Goal: Task Accomplishment & Management: Manage account settings

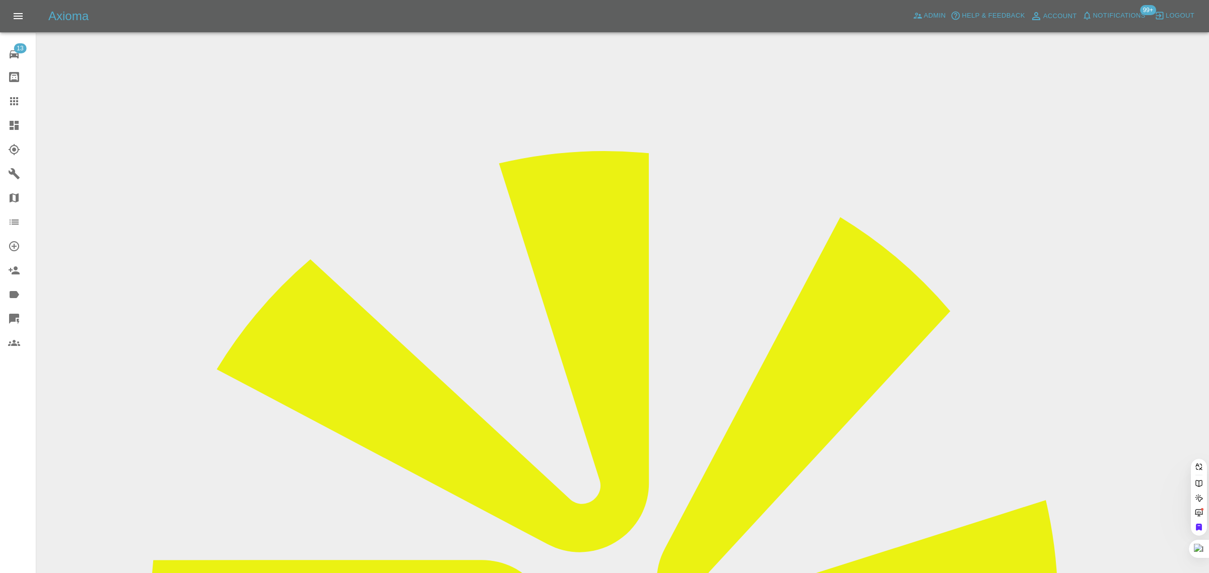
paste input "[EMAIL_ADDRESS][DOMAIN_NAME]"
type input "leonfielding@hotmail.co.u"
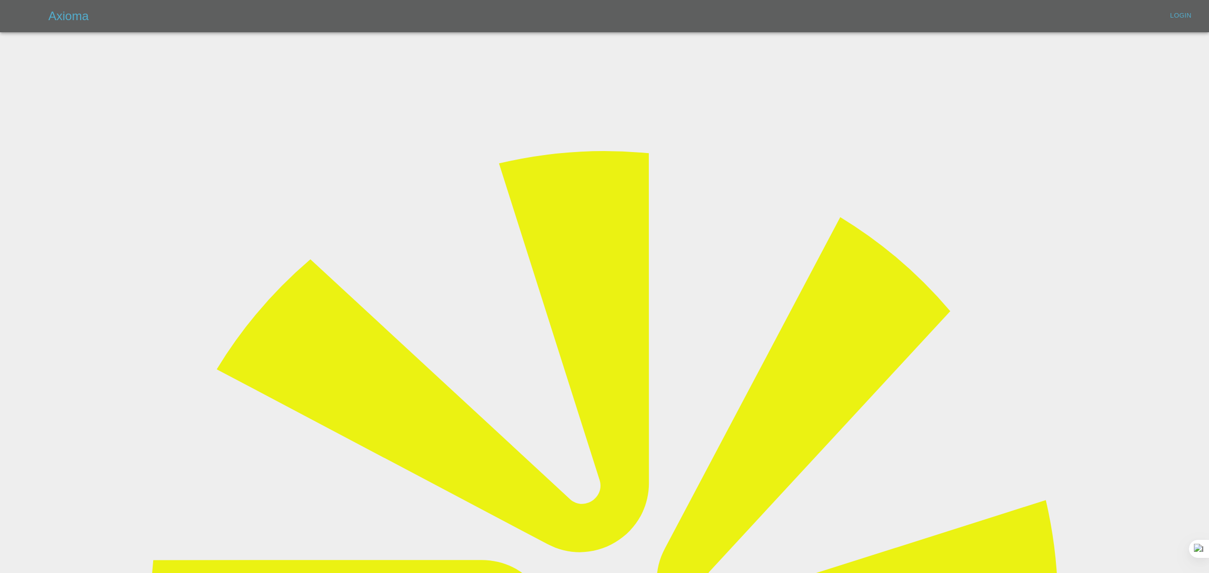
type input "[EMAIL_ADDRESS][DOMAIN_NAME]"
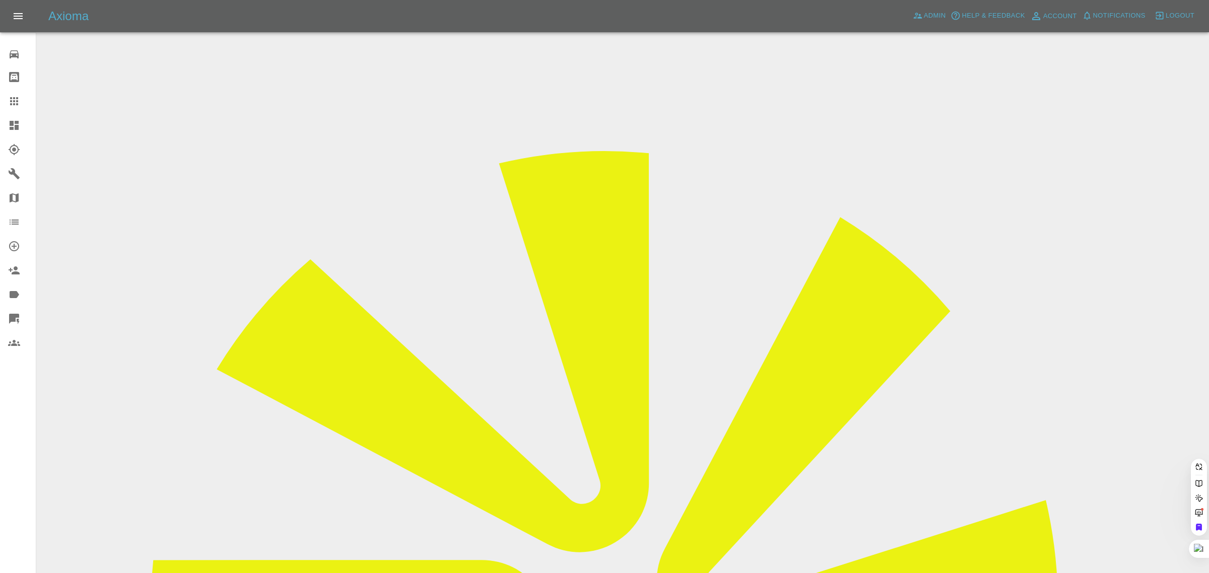
paste input "[EMAIL_ADDRESS][DOMAIN_NAME]"
type input "leonfielding@hotmail.co.u"
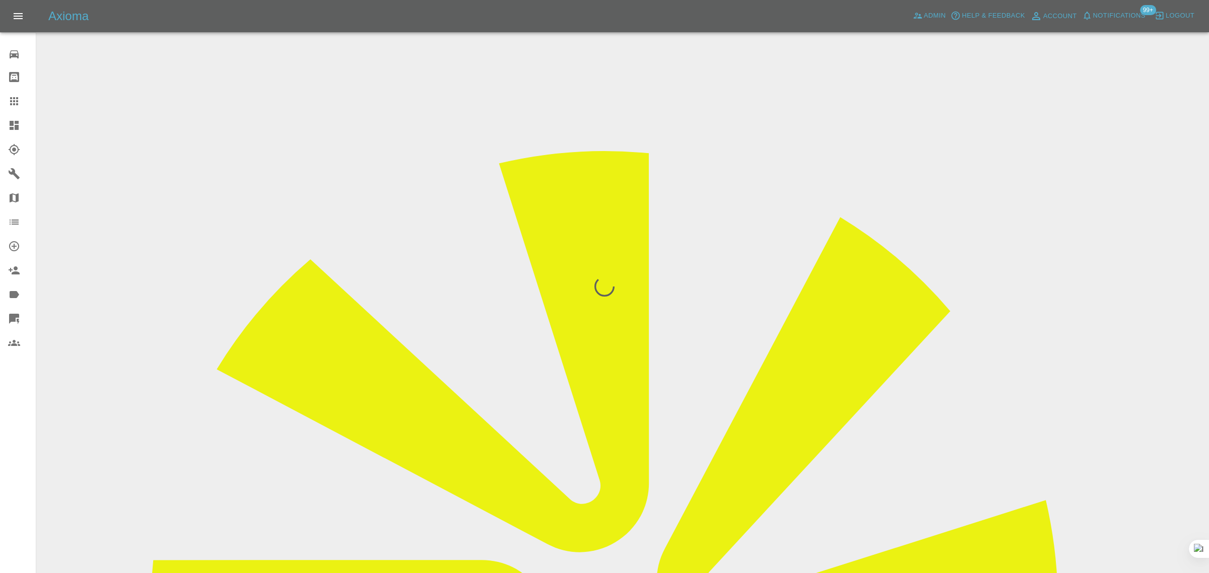
click at [19, 426] on div "0 Repair home Bodyshop home Claims Dashboard Explorer Garages Map Organization …" at bounding box center [18, 286] width 36 height 573
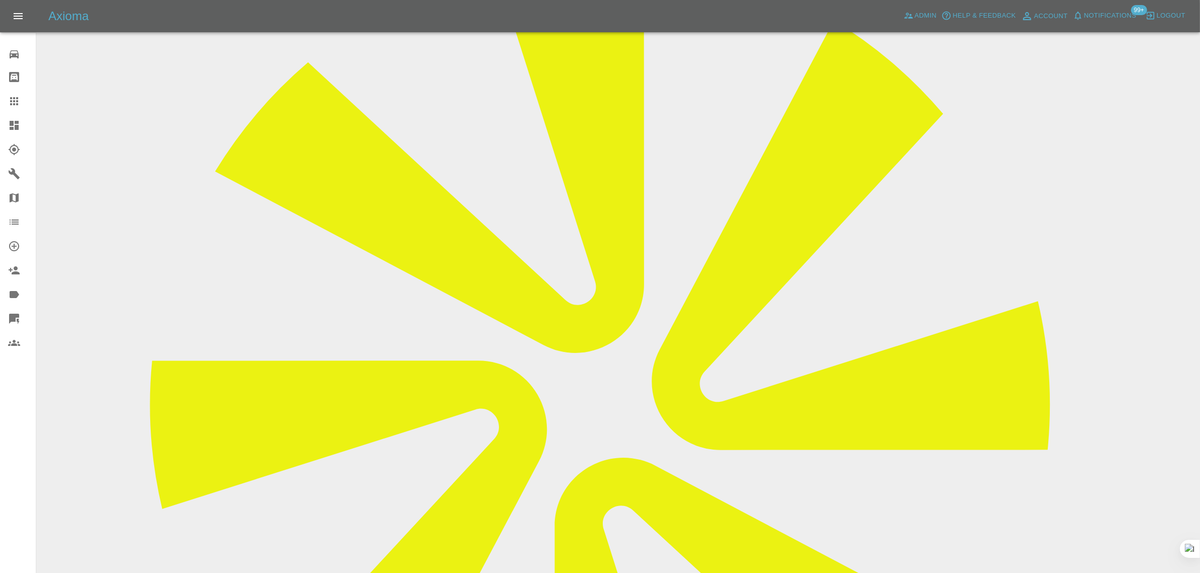
scroll to position [189, 0]
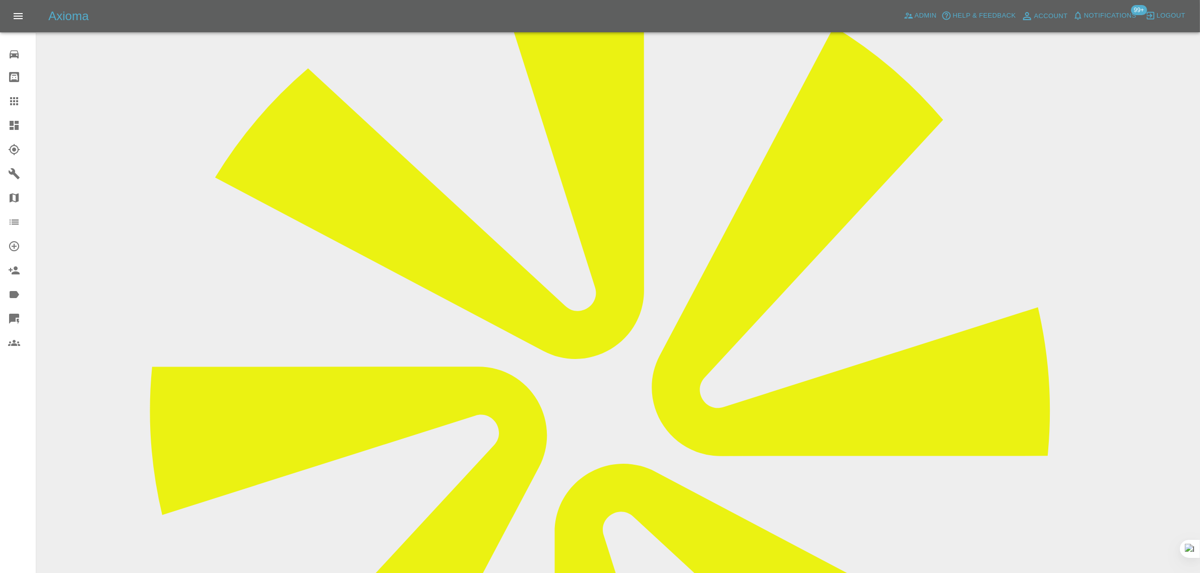
drag, startPoint x: 605, startPoint y: 151, endPoint x: 706, endPoint y: 151, distance: 100.3
copy td "[EMAIL_ADDRESS][DOMAIN_NAME]"
click at [13, 98] on icon at bounding box center [14, 101] width 8 height 8
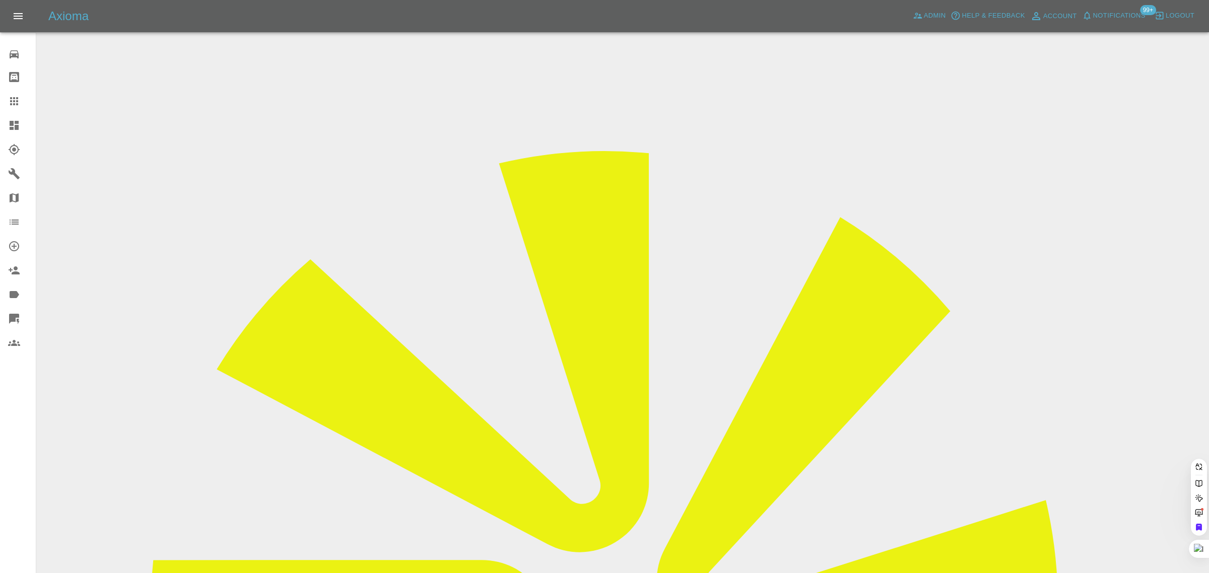
paste input "[EMAIL_ADDRESS][DOMAIN_NAME]"
type input "[EMAIL_ADDRESS][DOMAIN_NAME]"
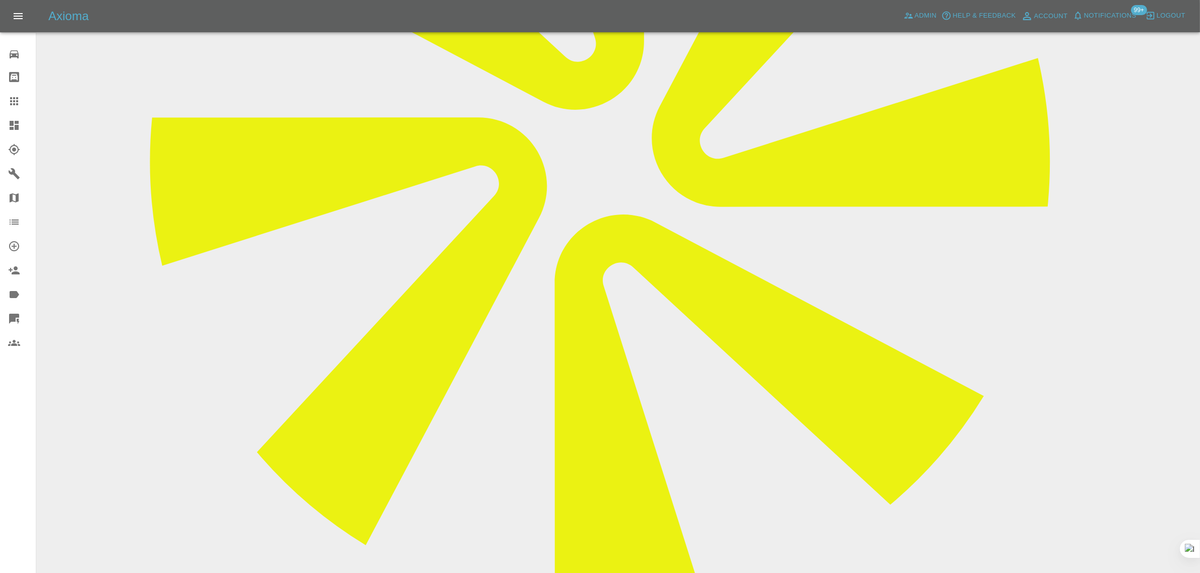
scroll to position [441, 0]
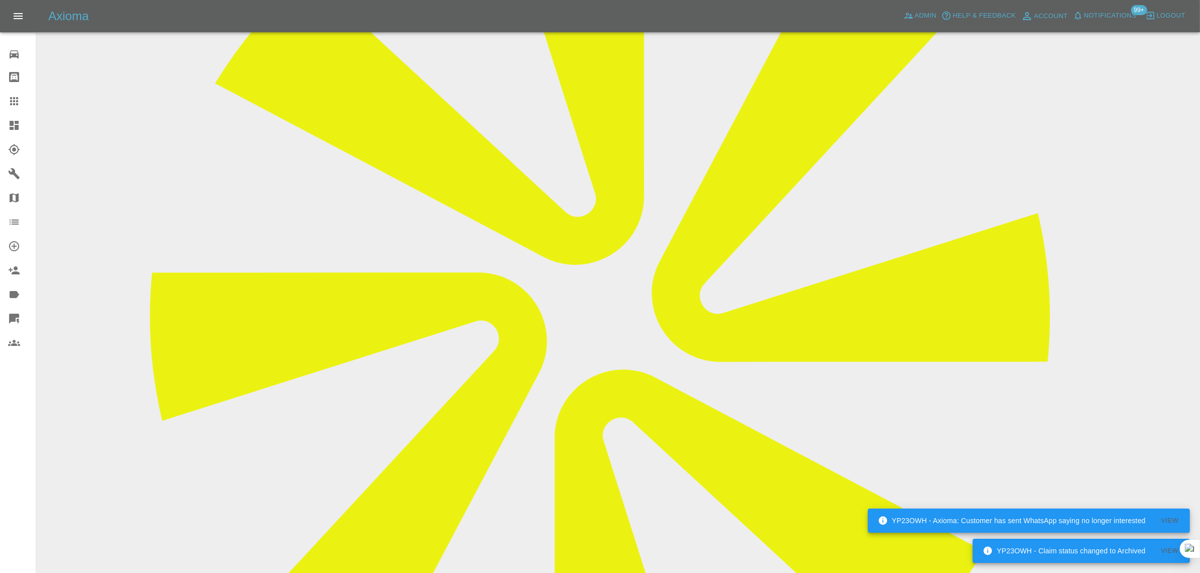
scroll to position [252, 0]
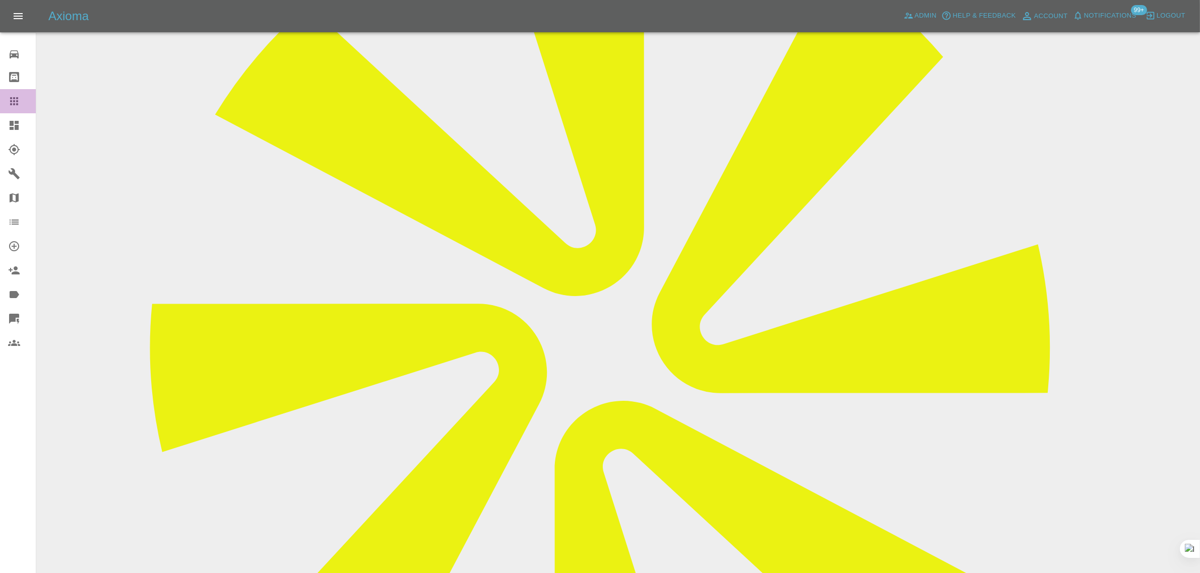
click at [10, 101] on icon at bounding box center [14, 101] width 8 height 8
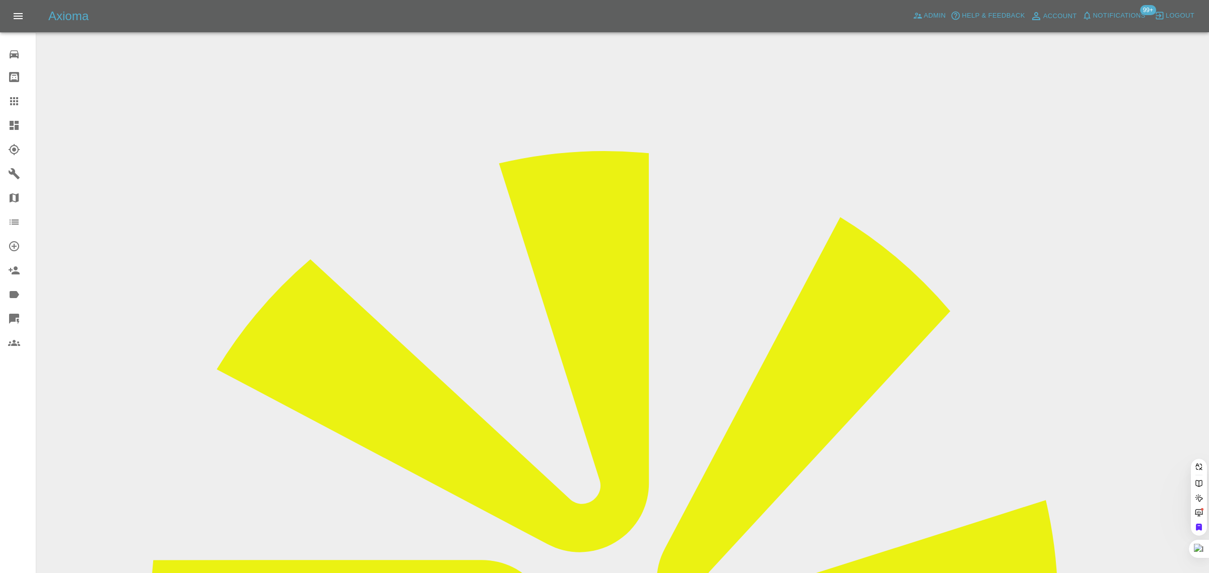
paste input "[EMAIL_ADDRESS][DOMAIN_NAME]"
type input "[EMAIL_ADDRESS][DOMAIN_NAME]"
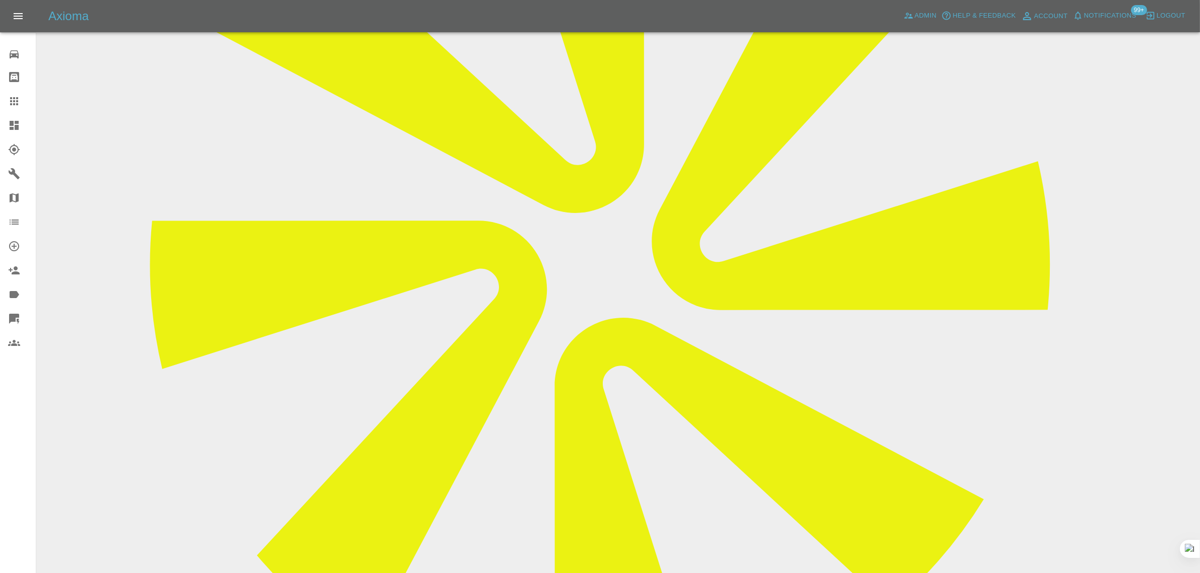
scroll to position [102, 0]
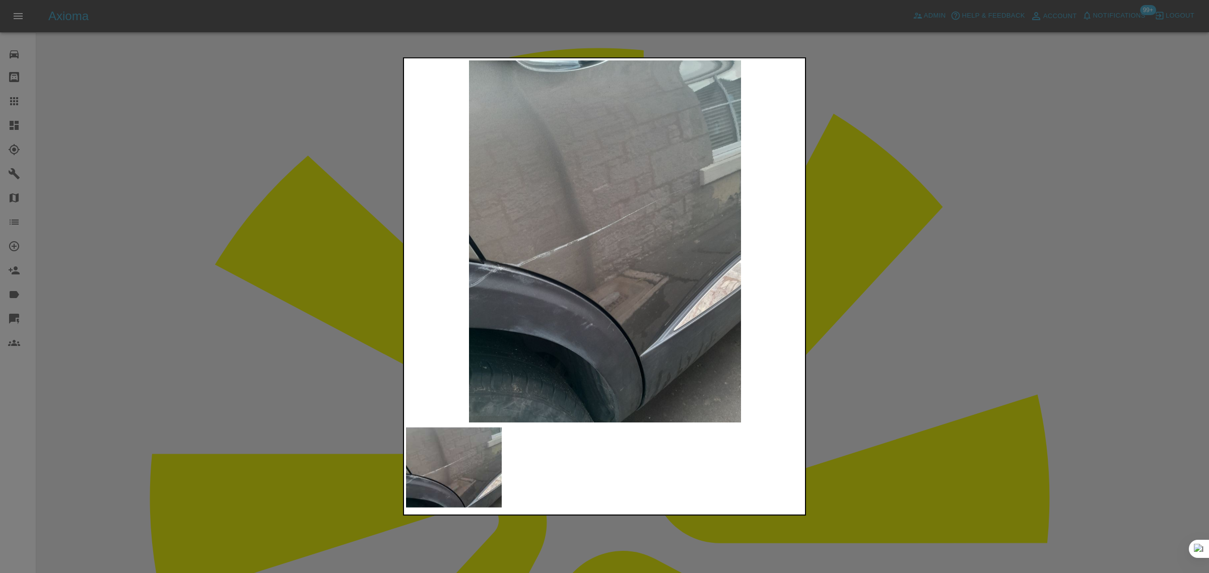
click at [892, 223] on div at bounding box center [604, 286] width 1209 height 573
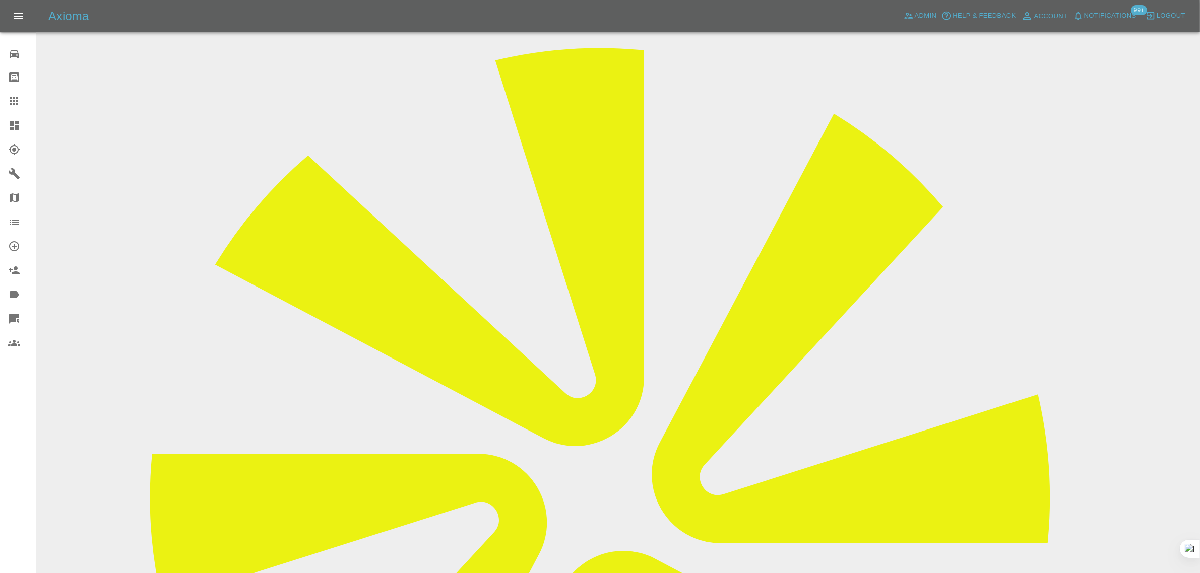
scroll to position [543, 0]
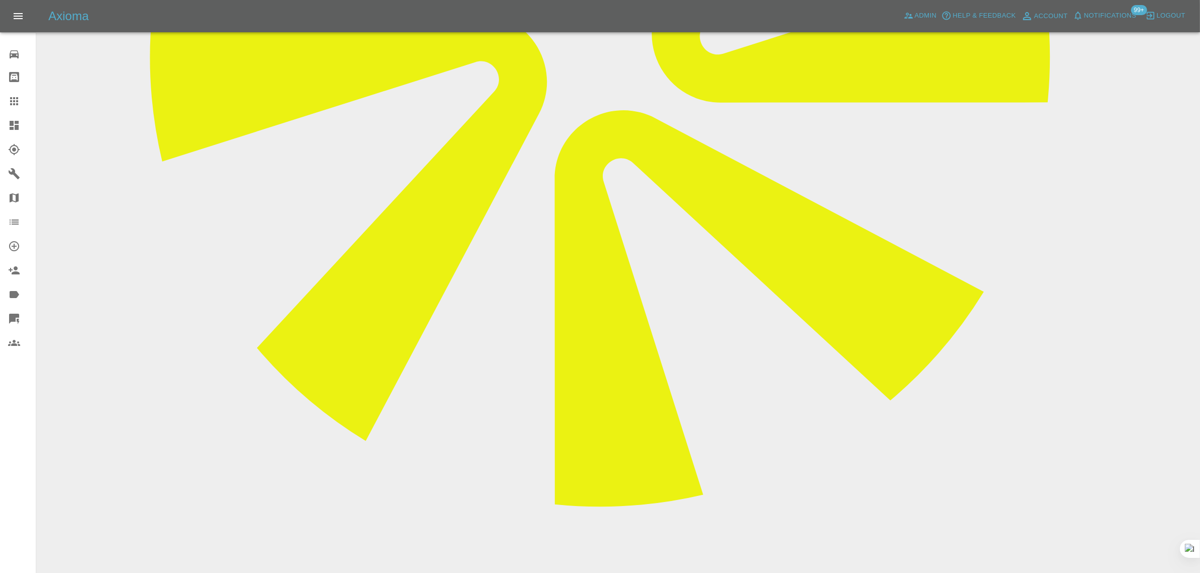
drag, startPoint x: 537, startPoint y: 430, endPoint x: 547, endPoint y: 444, distance: 17.8
copy p "OSR Door Retexture Trim"
click at [10, 100] on icon at bounding box center [14, 101] width 12 height 12
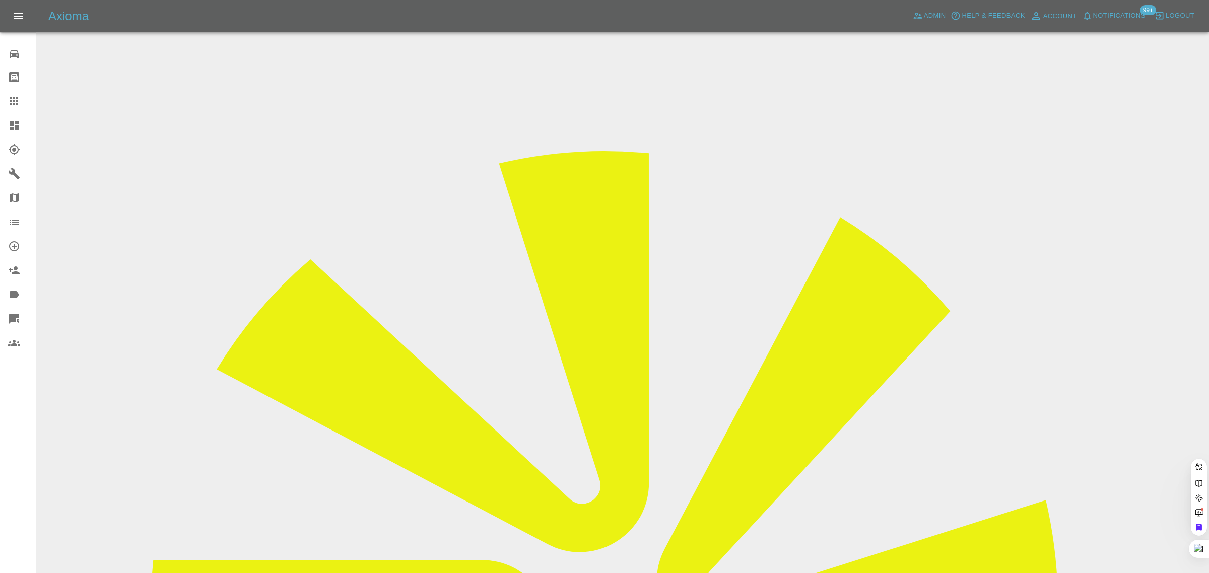
paste input "[EMAIL_ADDRESS][DOMAIN_NAME]"
type input "[EMAIL_ADDRESS][DOMAIN_NAME]"
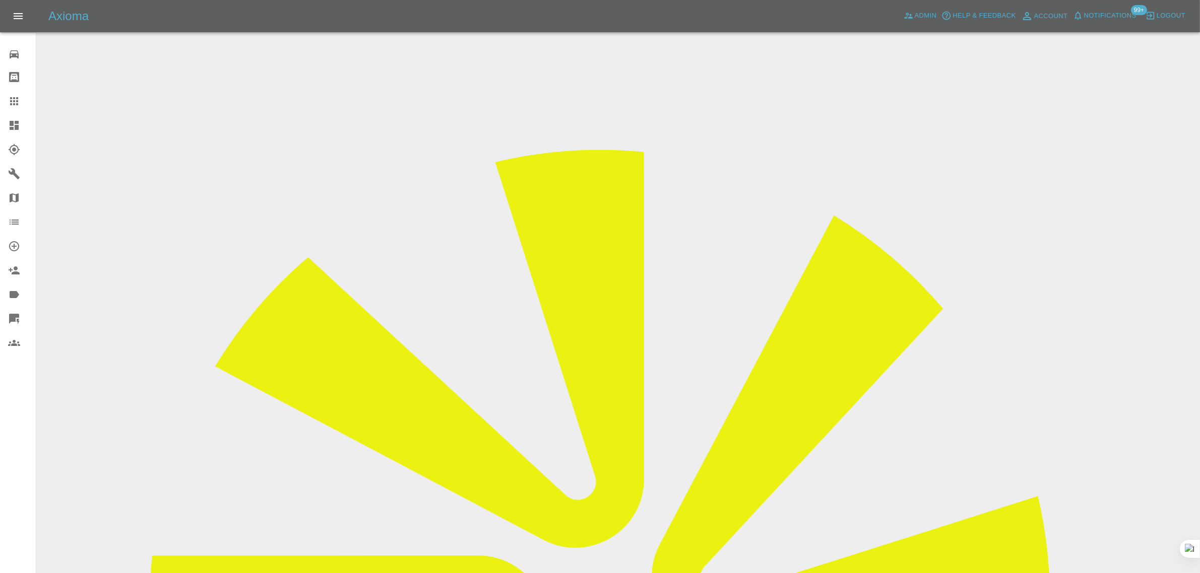
drag, startPoint x: 953, startPoint y: 155, endPoint x: 1013, endPoint y: 157, distance: 60.0
copy td "Quality Smart Re"
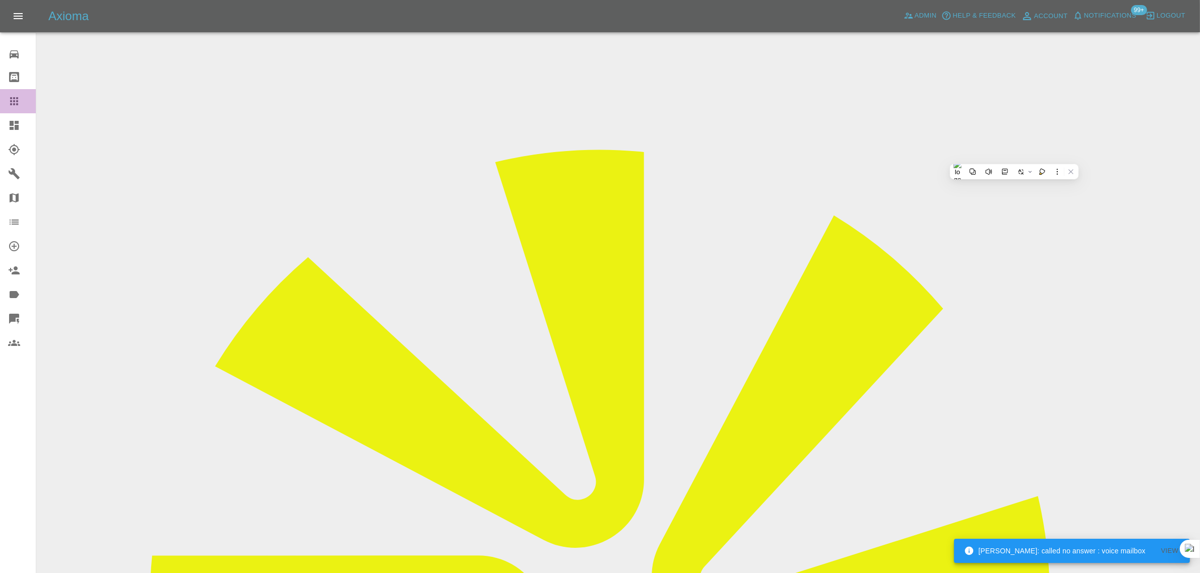
click at [15, 98] on icon at bounding box center [14, 101] width 12 height 12
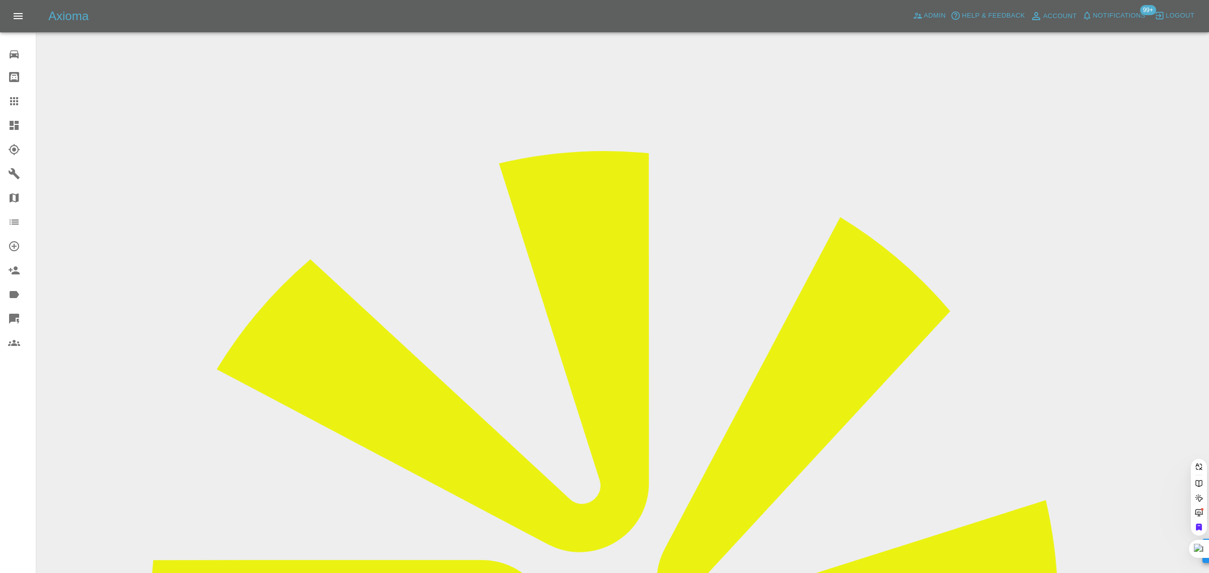
paste input "[EMAIL_ADDRESS][DOMAIN_NAME]"
type input "[EMAIL_ADDRESS][DOMAIN_NAME]"
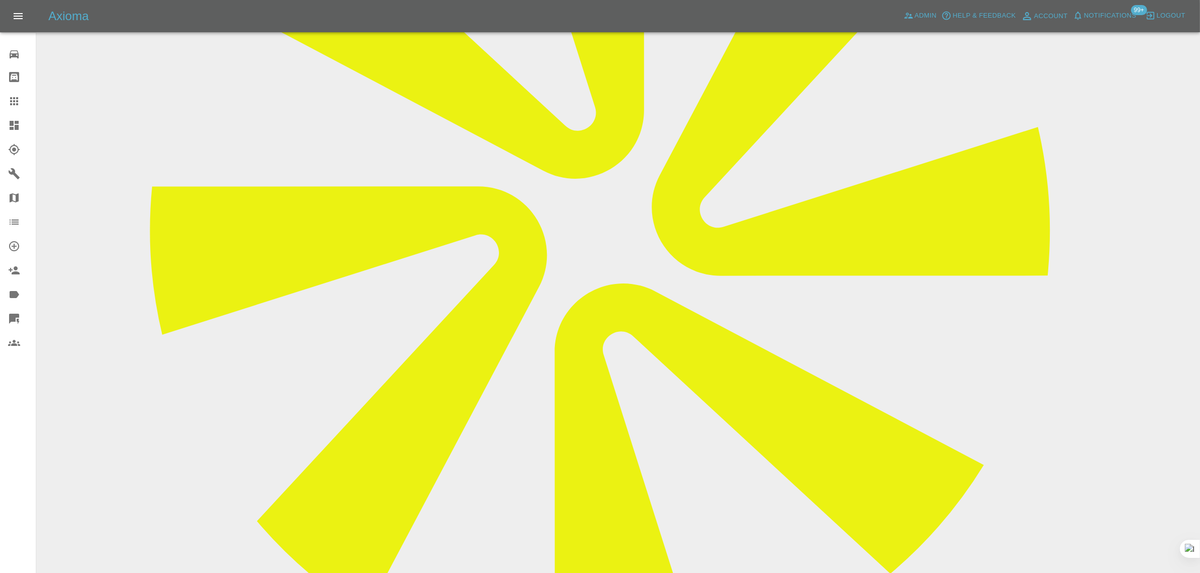
scroll to position [441, 0]
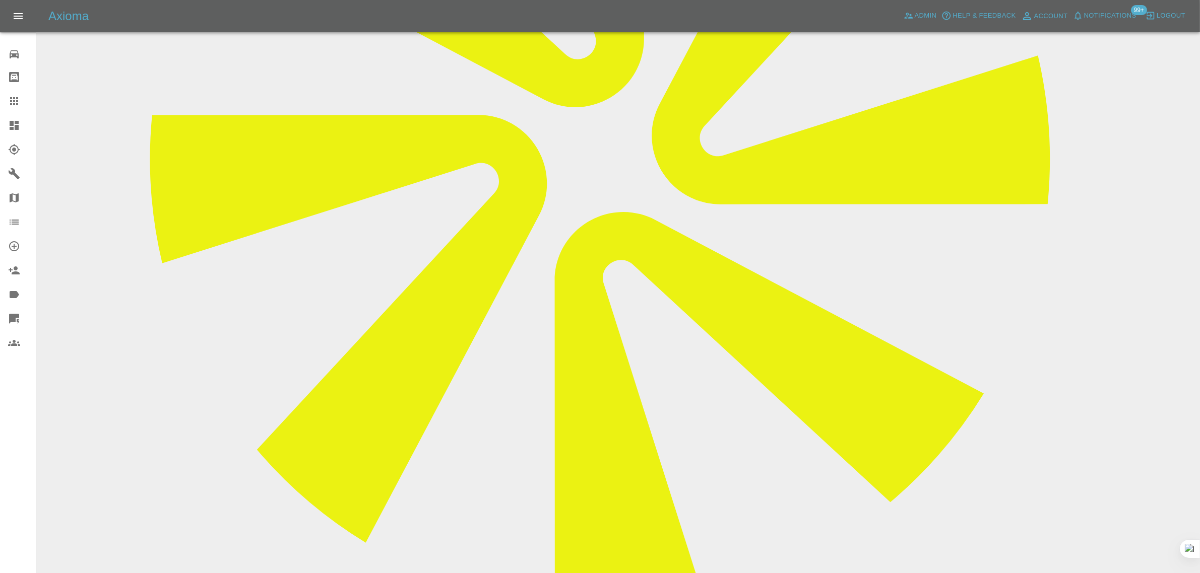
paste textarea "Yes the repairer attended but couldn’t do the job because of the wind. They use…"
type textarea "Yes the repairer attended but couldn’t do the job because of the wind. They use…"
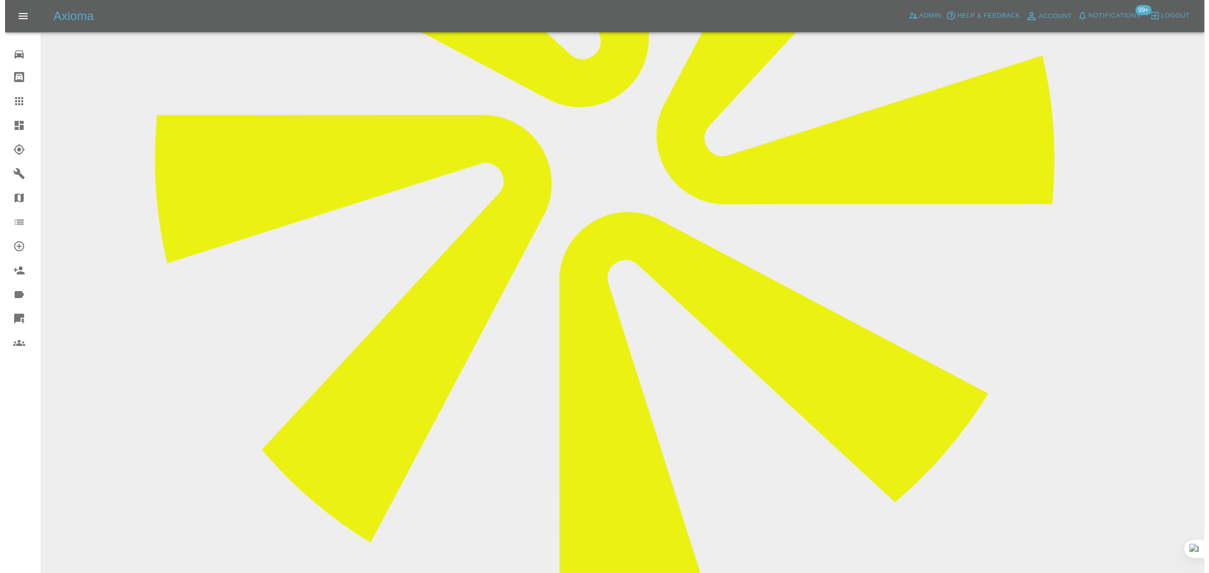
scroll to position [189, 0]
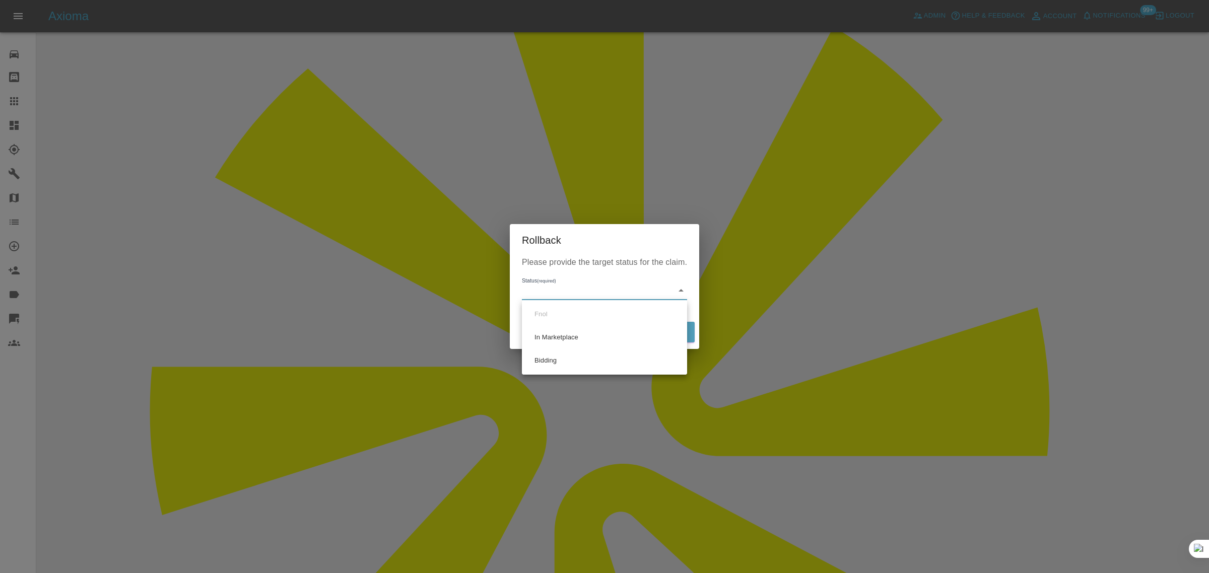
click at [541, 356] on li "Bidding" at bounding box center [605, 360] width 160 height 23
type input "bidding"
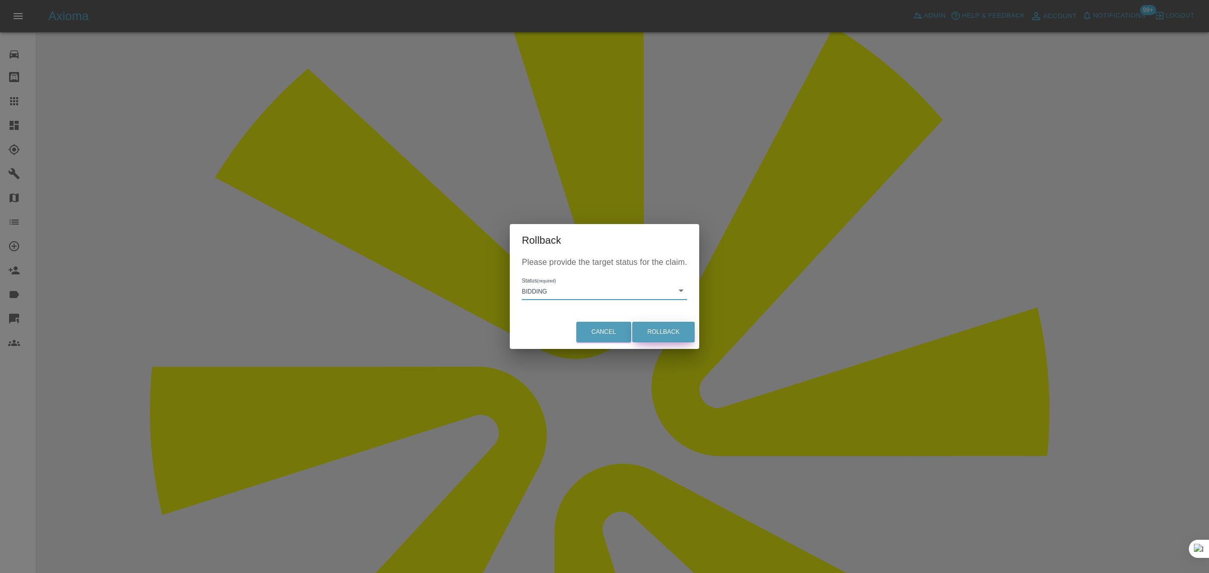
click at [656, 333] on button "Rollback" at bounding box center [663, 332] width 62 height 21
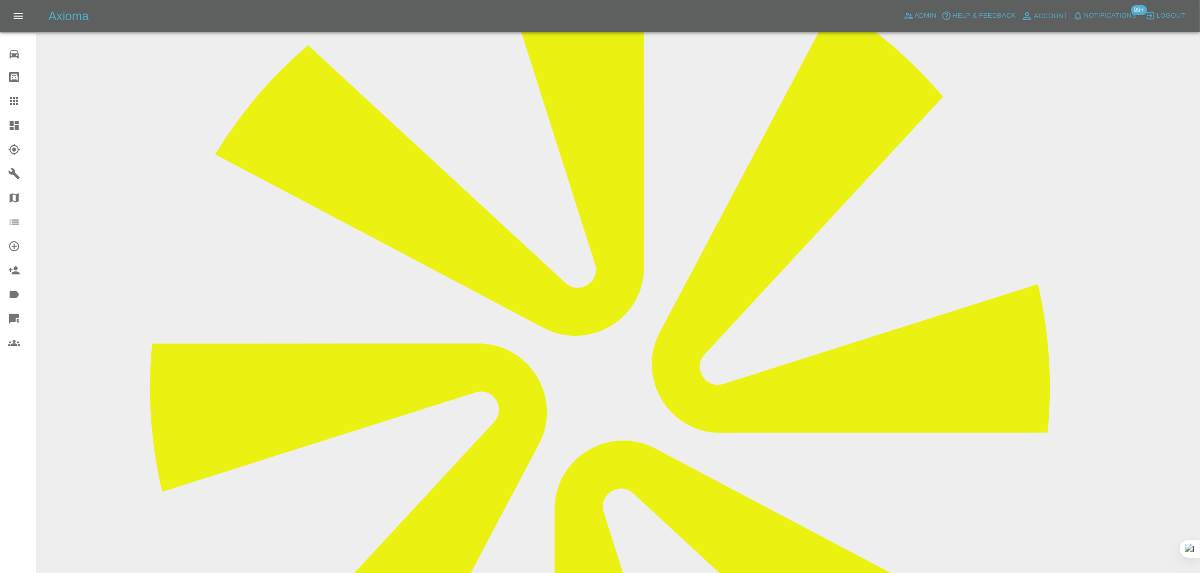
scroll to position [504, 0]
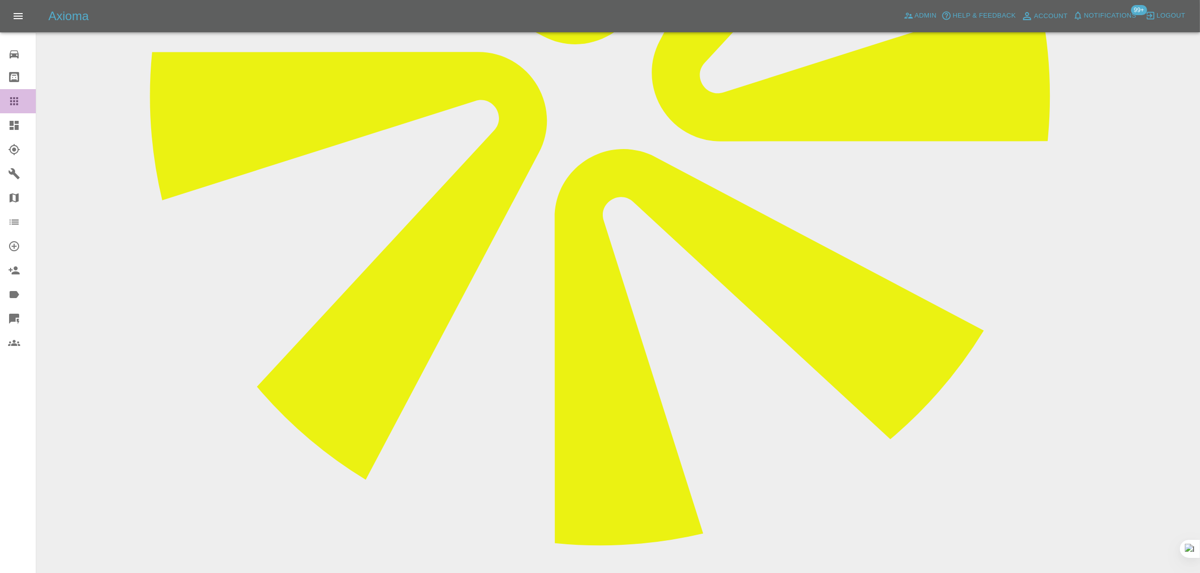
click at [31, 101] on div at bounding box center [22, 101] width 28 height 12
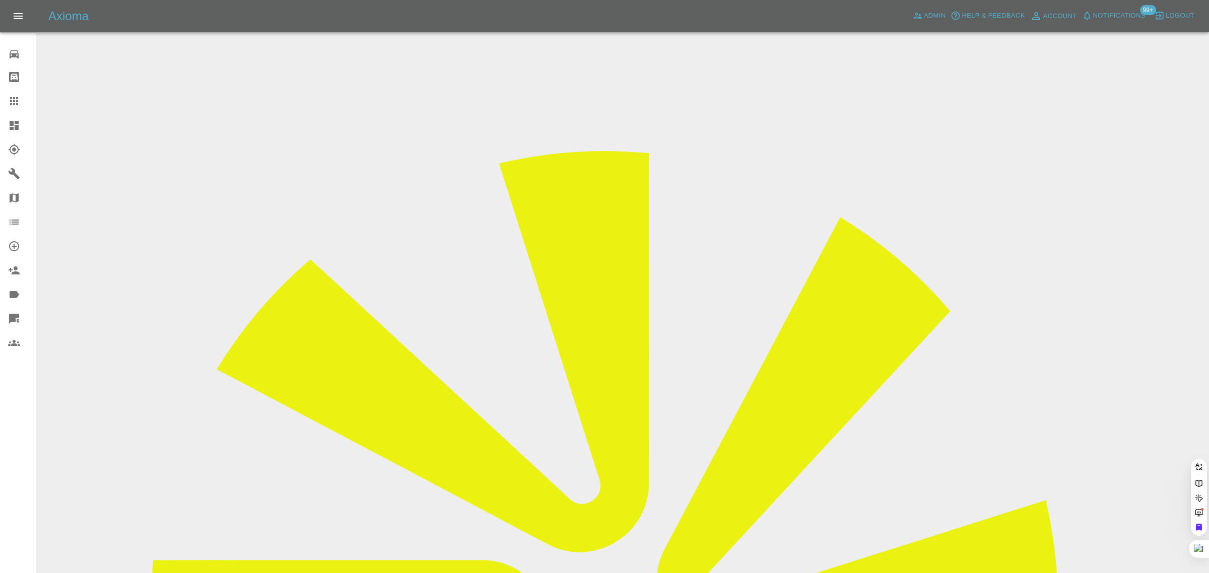
paste input "[EMAIL_ADDRESS][DOMAIN_NAME]"
type input "[EMAIL_ADDRESS][DOMAIN_NAME]"
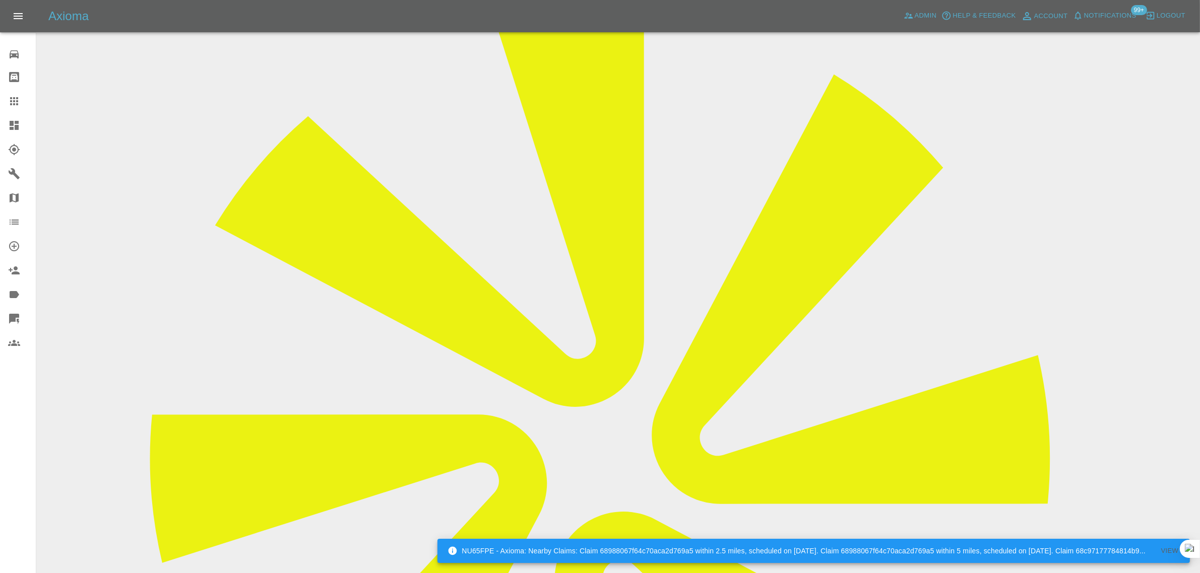
scroll to position [441, 0]
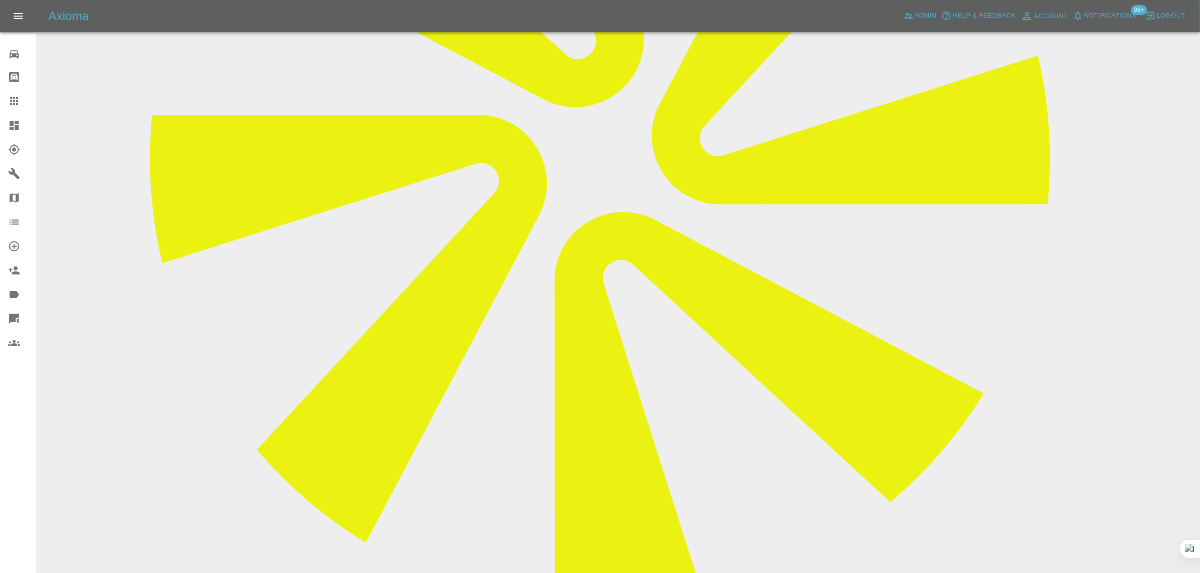
paste textarea "Hi Please can someone contact me ref repair dates. Moblie 07852 877350 Thanks […"
type textarea "Hi Please can someone contact me ref repair dates. Moblie 07852 877350 Thanks […"
drag, startPoint x: 457, startPoint y: 469, endPoint x: 625, endPoint y: 479, distance: 169.2
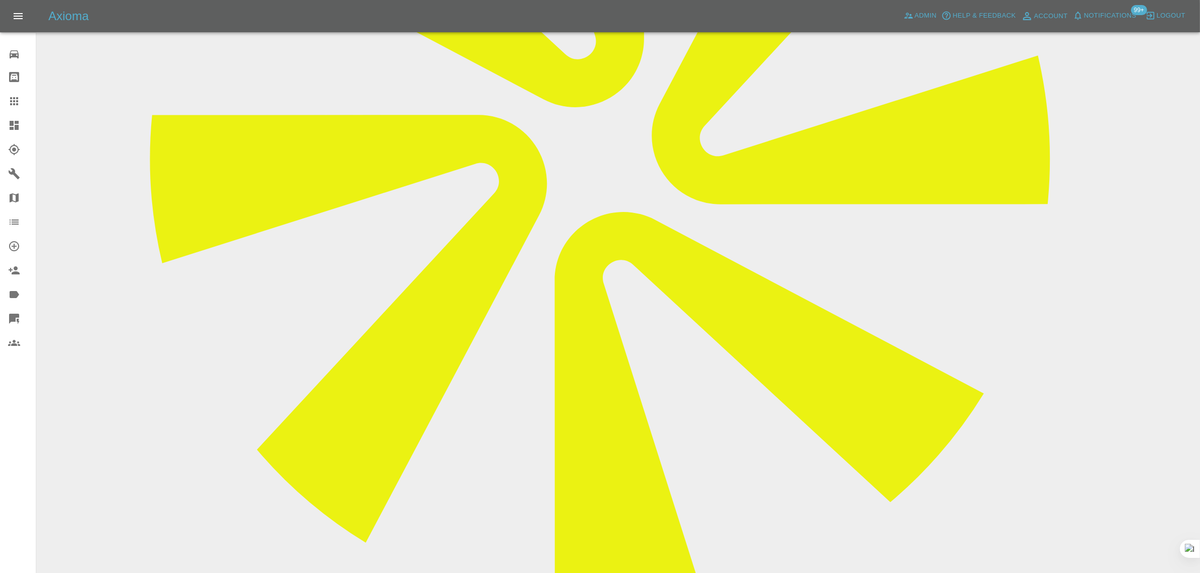
copy p "[DATE] [DATE] [DATE]"
paste textarea "[DATE] [DATE] [DATE]"
type textarea "[DATE] [DATE] [DATE]"
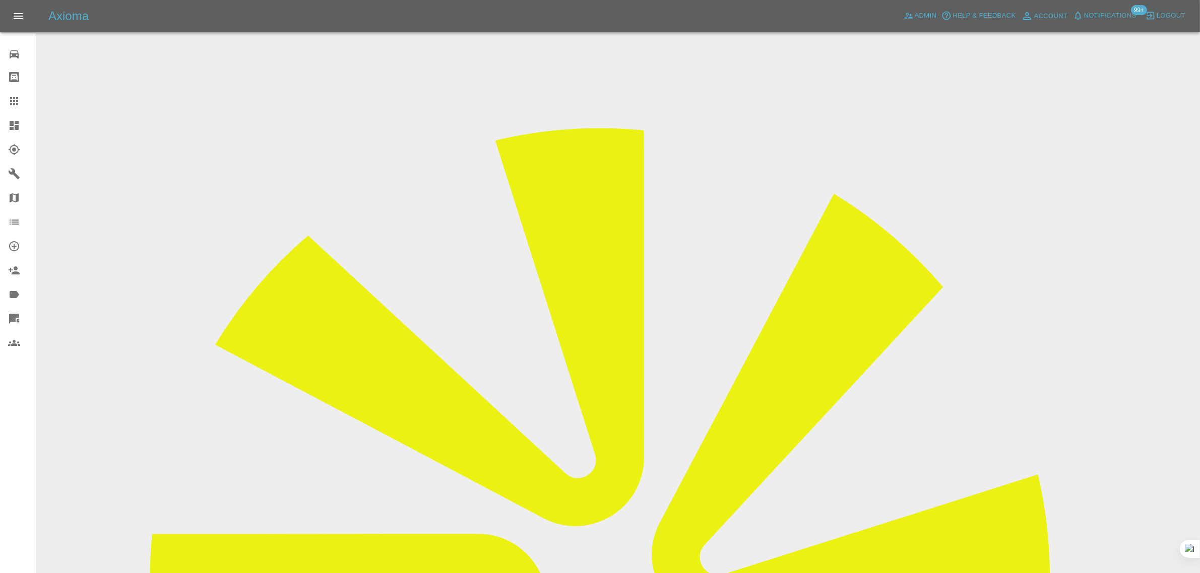
scroll to position [0, 0]
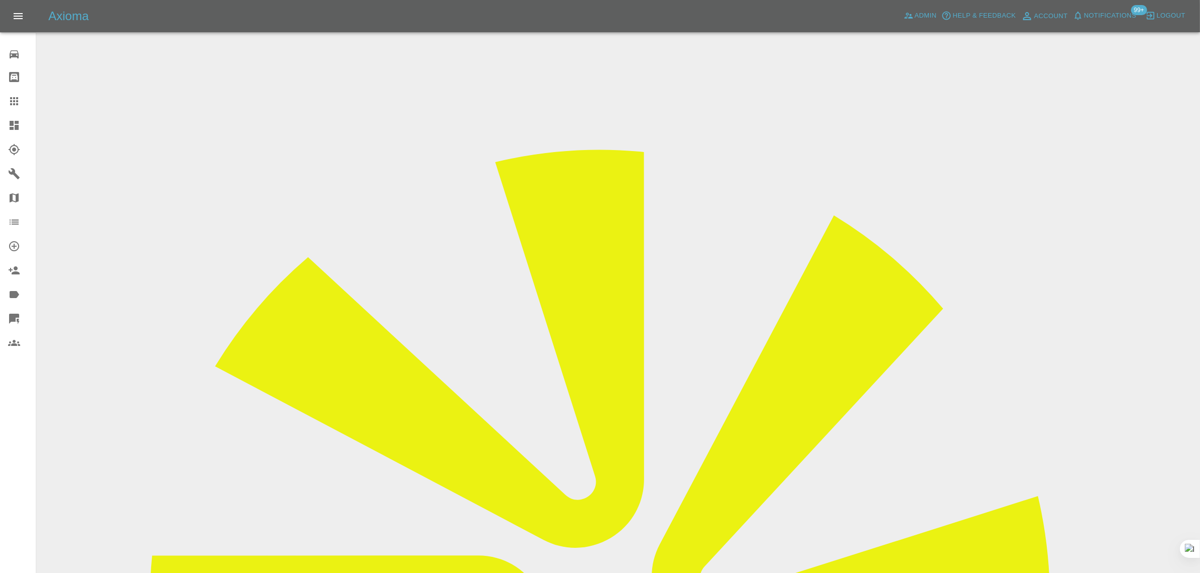
click at [13, 100] on icon at bounding box center [14, 101] width 12 height 12
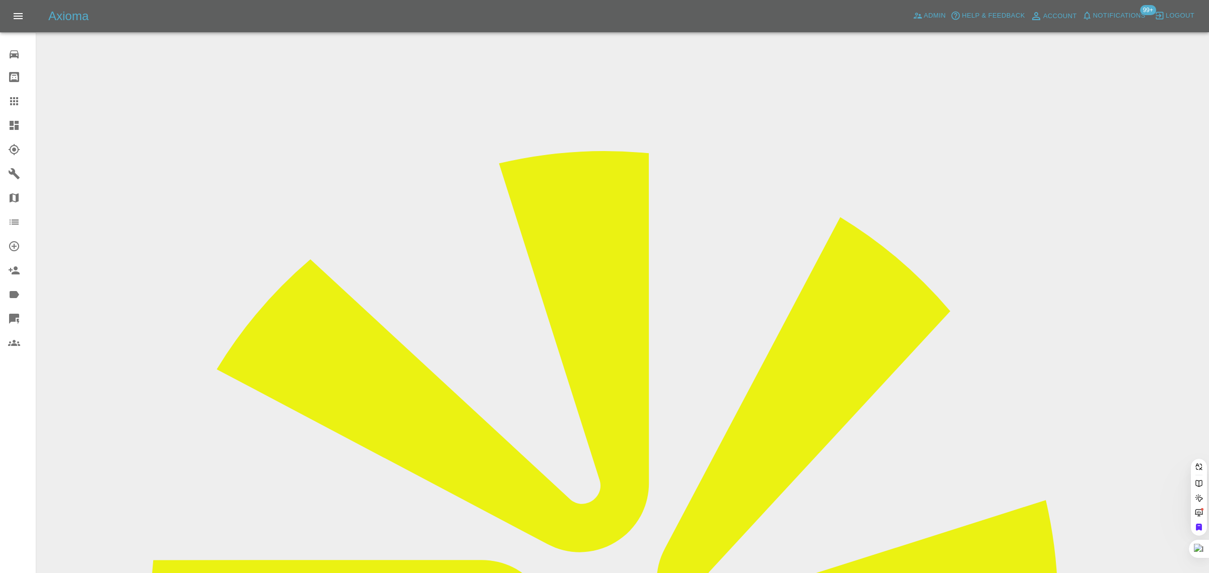
paste input "[EMAIL_ADDRESS][DOMAIN_NAME]"
type input "[EMAIL_ADDRESS][DOMAIN_NAME]"
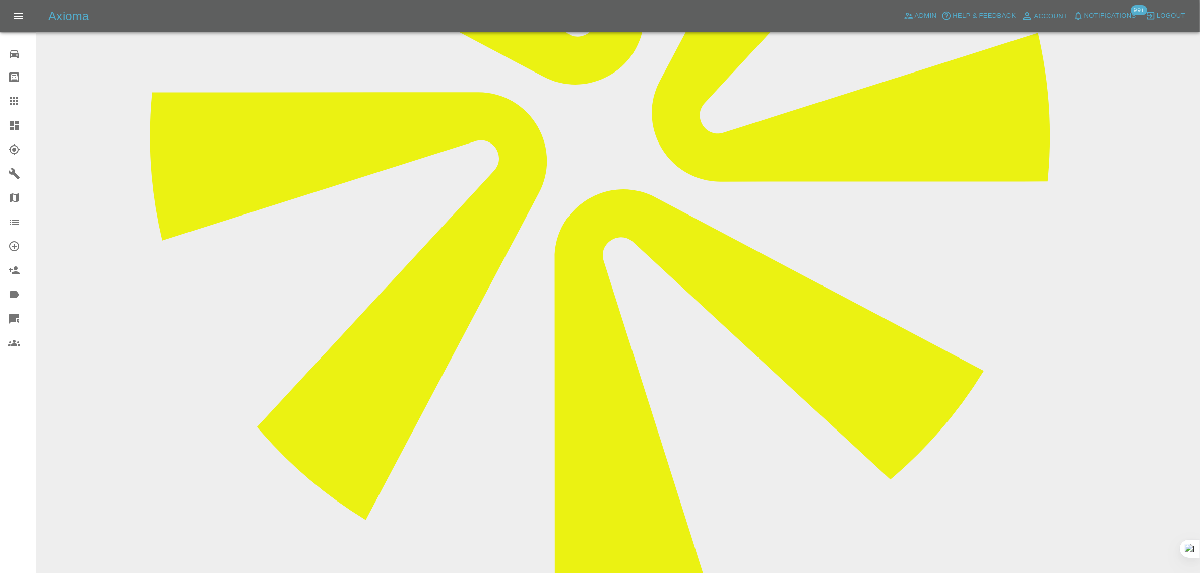
scroll to position [504, 0]
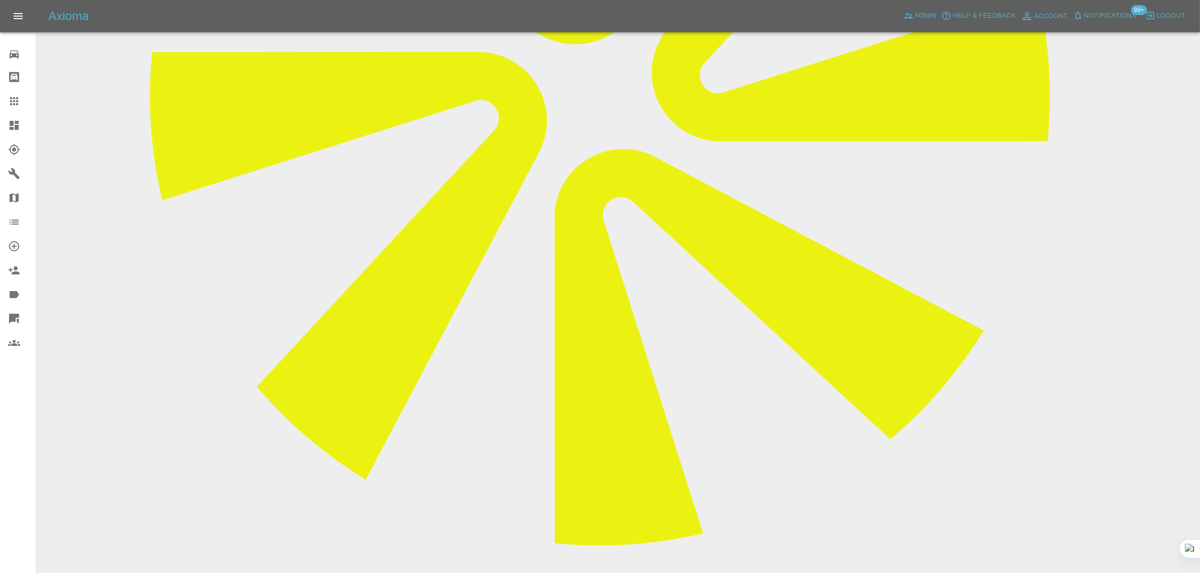
paste textarea "I appreciate your offer but still way too high. I will speak to local garages"
type textarea "I appreciate your offer but still way too high. I will speak to local garages"
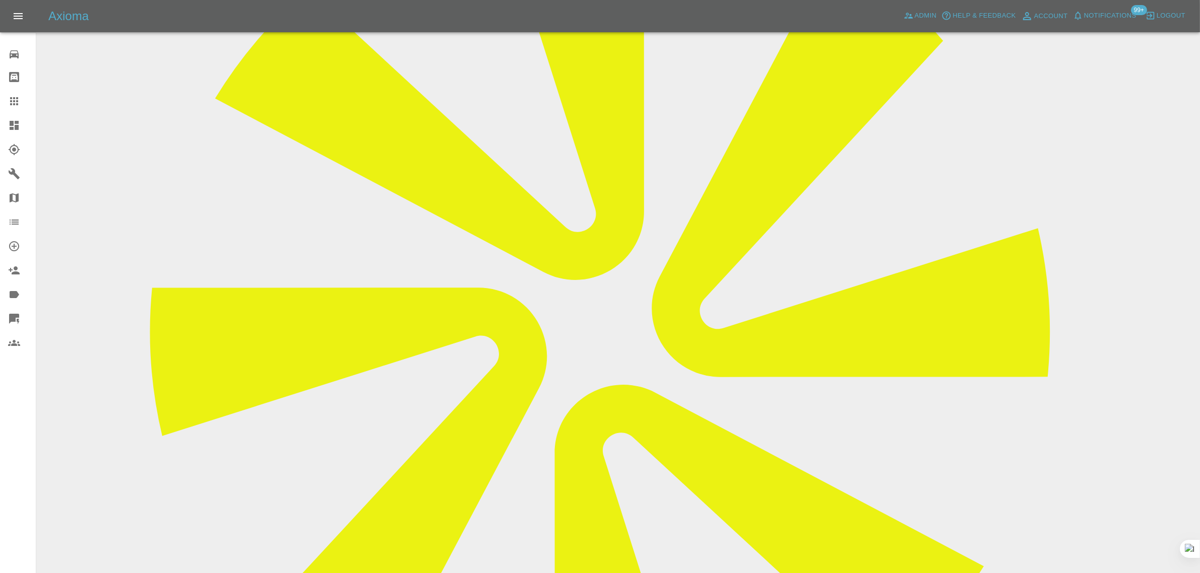
scroll to position [63, 0]
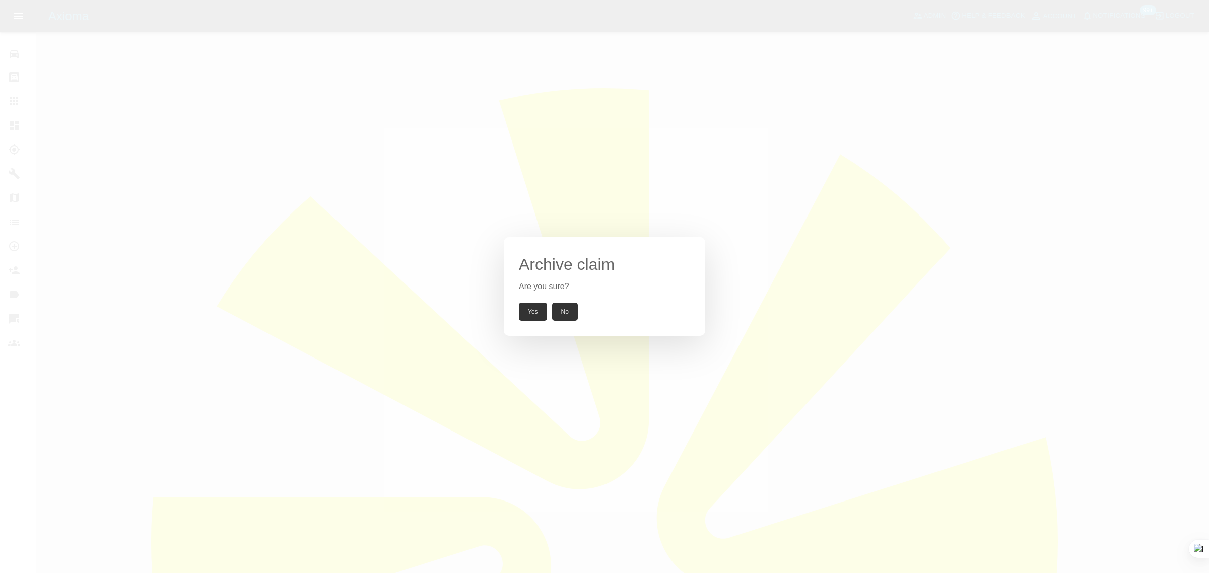
click at [533, 312] on button "Yes" at bounding box center [533, 312] width 28 height 18
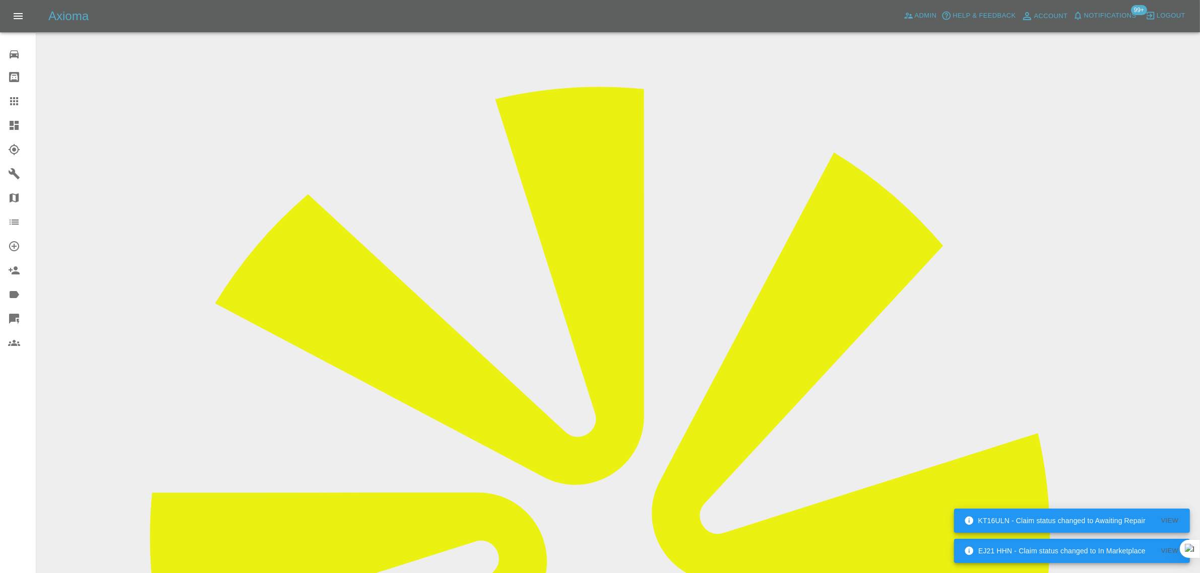
click at [23, 94] on link "Claims" at bounding box center [18, 101] width 36 height 24
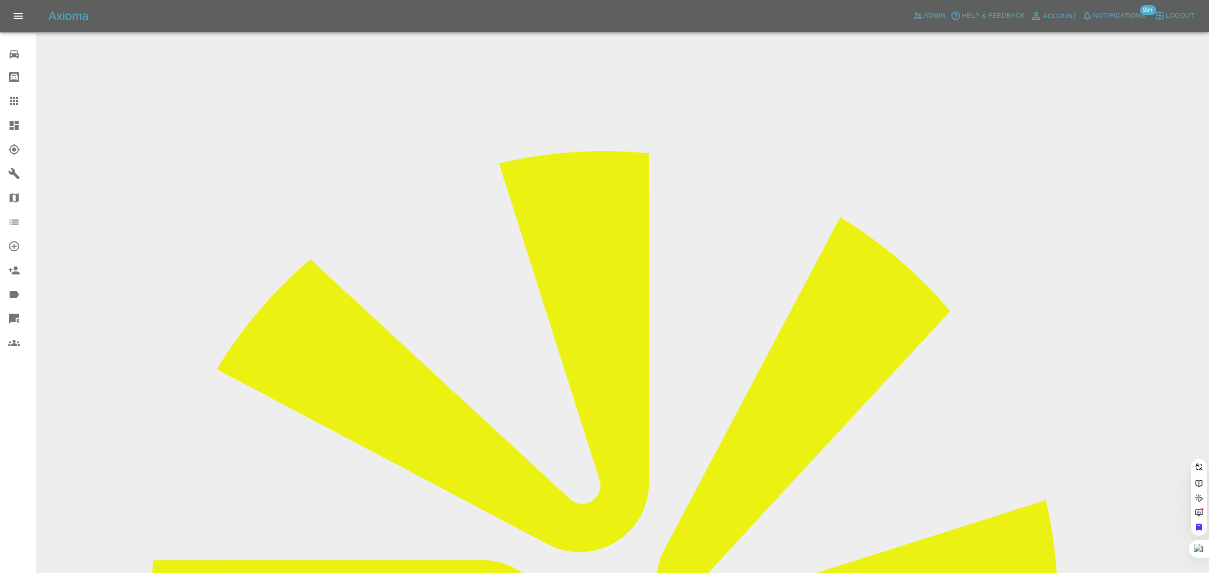
paste input "[EMAIL_ADDRESS][DOMAIN_NAME]"
type input "[EMAIL_ADDRESS][DOMAIN_NAME]"
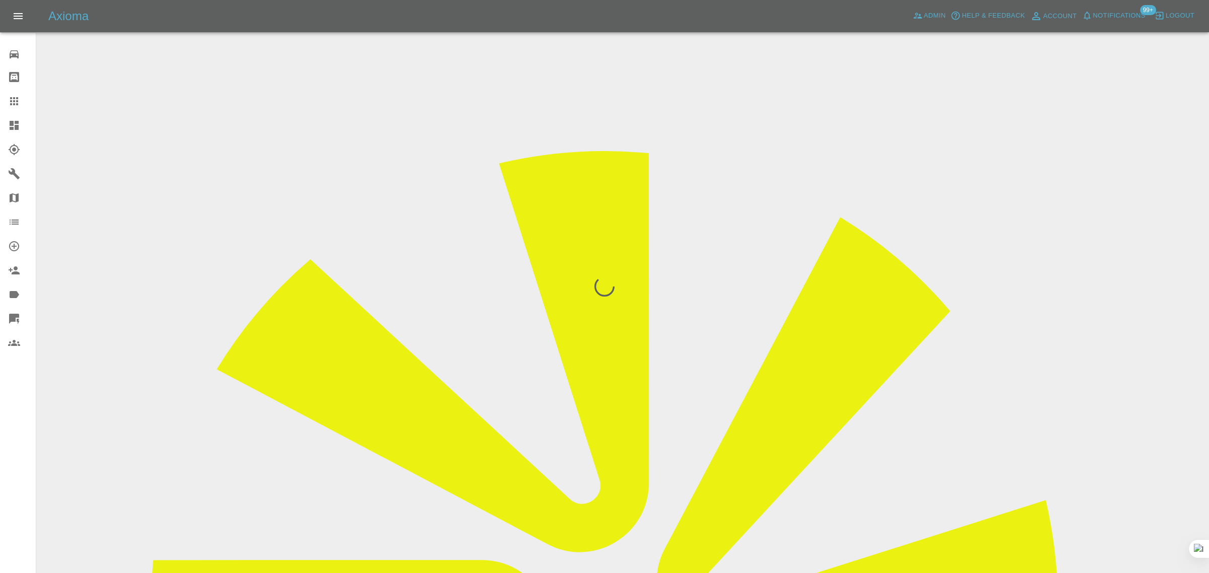
click at [11, 442] on div "0 Repair home Bodyshop home Claims Dashboard Explorer Garages Map Organization …" at bounding box center [18, 286] width 36 height 573
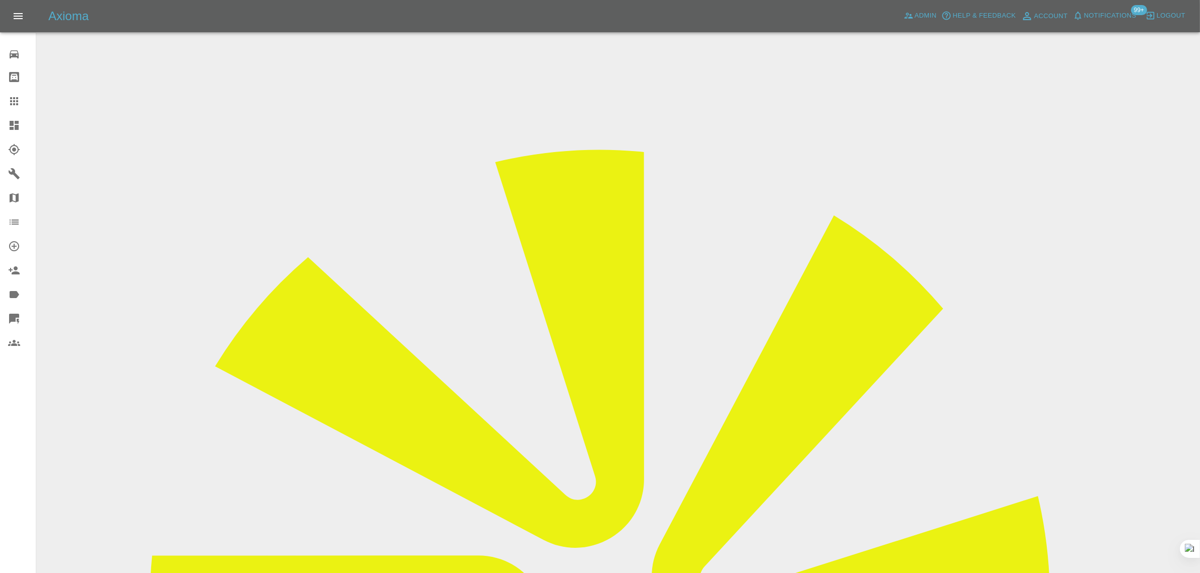
drag, startPoint x: 960, startPoint y: 152, endPoint x: 1036, endPoint y: 158, distance: 76.3
copy td "Quality Smart Repairs"
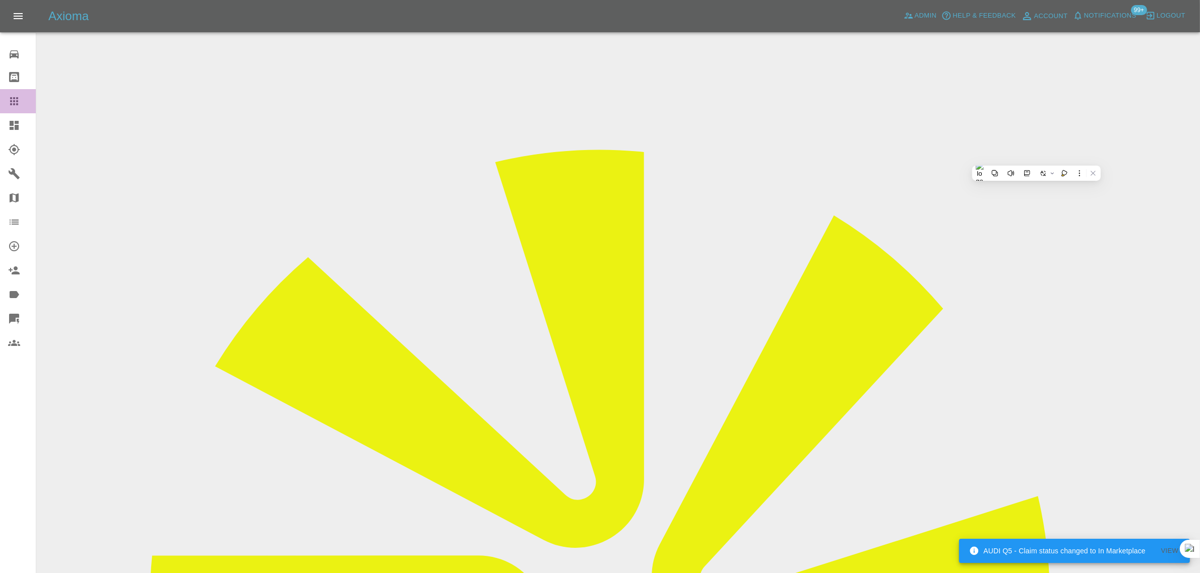
click at [21, 94] on link "Claims" at bounding box center [18, 101] width 36 height 24
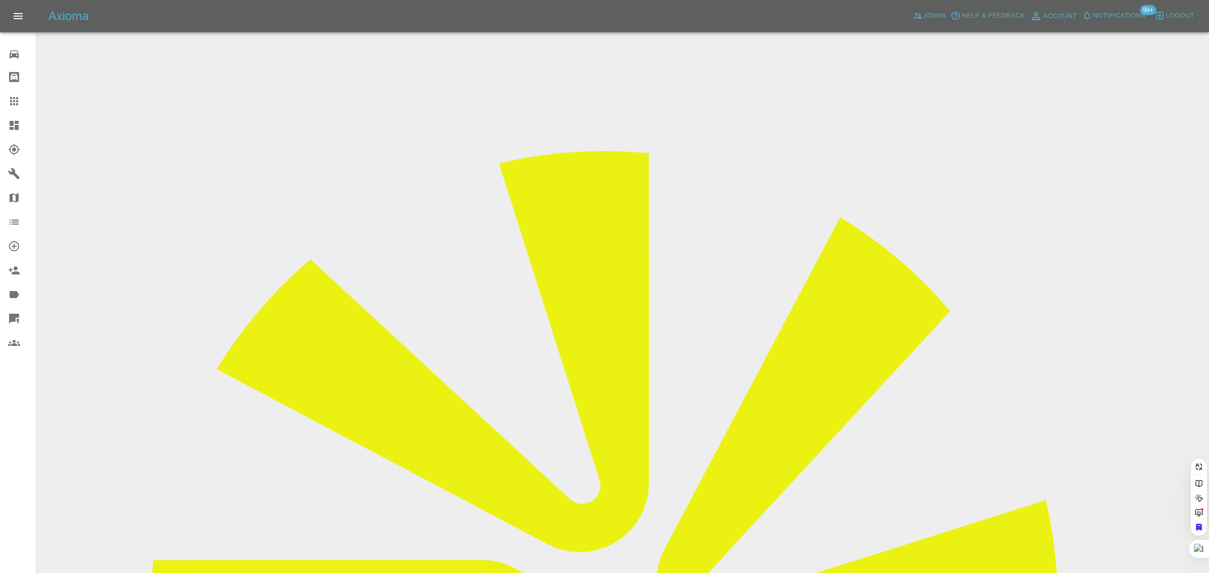
paste input "[EMAIL_ADDRESS][DOMAIN_NAME]"
type input "[EMAIL_ADDRESS][DOMAIN_NAME]"
drag, startPoint x: 575, startPoint y: 355, endPoint x: 56, endPoint y: 449, distance: 527.5
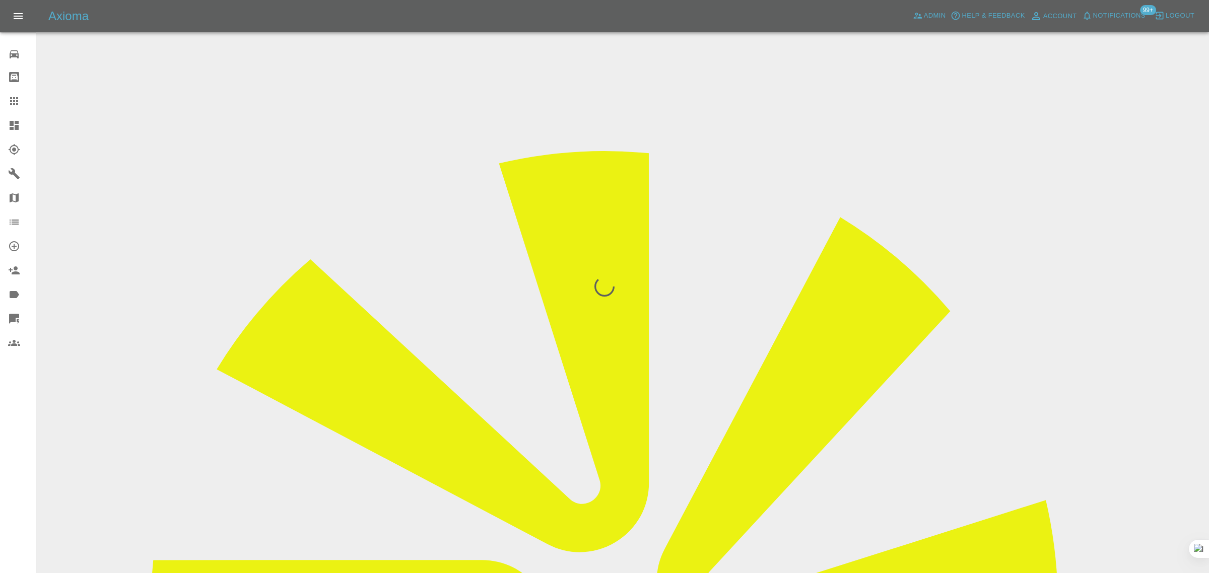
click at [1, 468] on div "0 Repair home Bodyshop home Claims Dashboard Explorer Garages Map Organization …" at bounding box center [18, 286] width 36 height 573
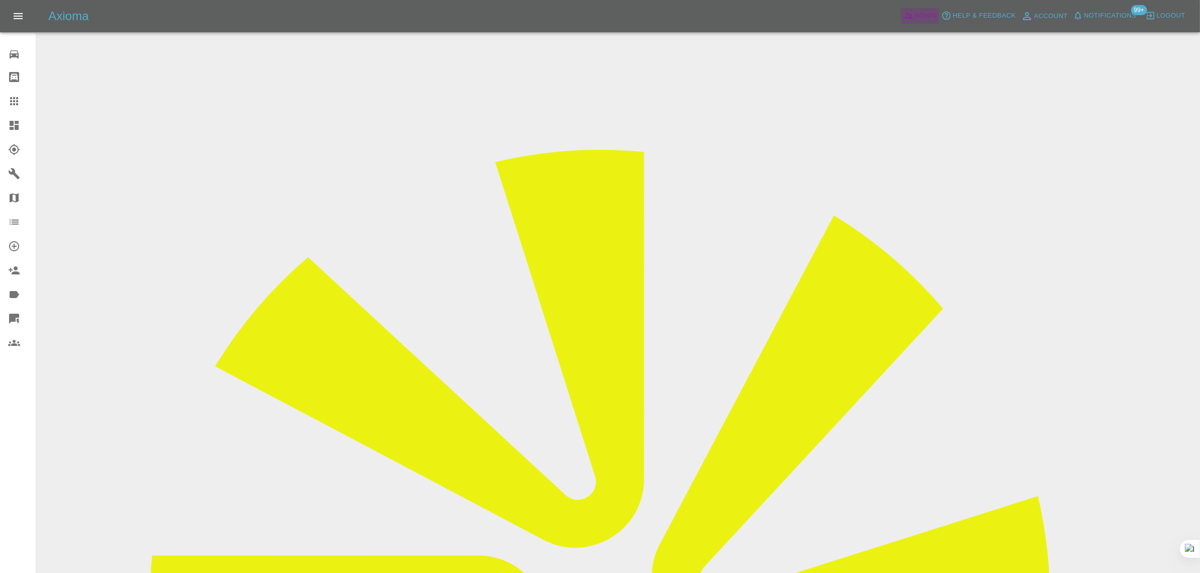
click at [927, 10] on span "Admin" at bounding box center [926, 16] width 22 height 12
